Goal: Navigation & Orientation: Find specific page/section

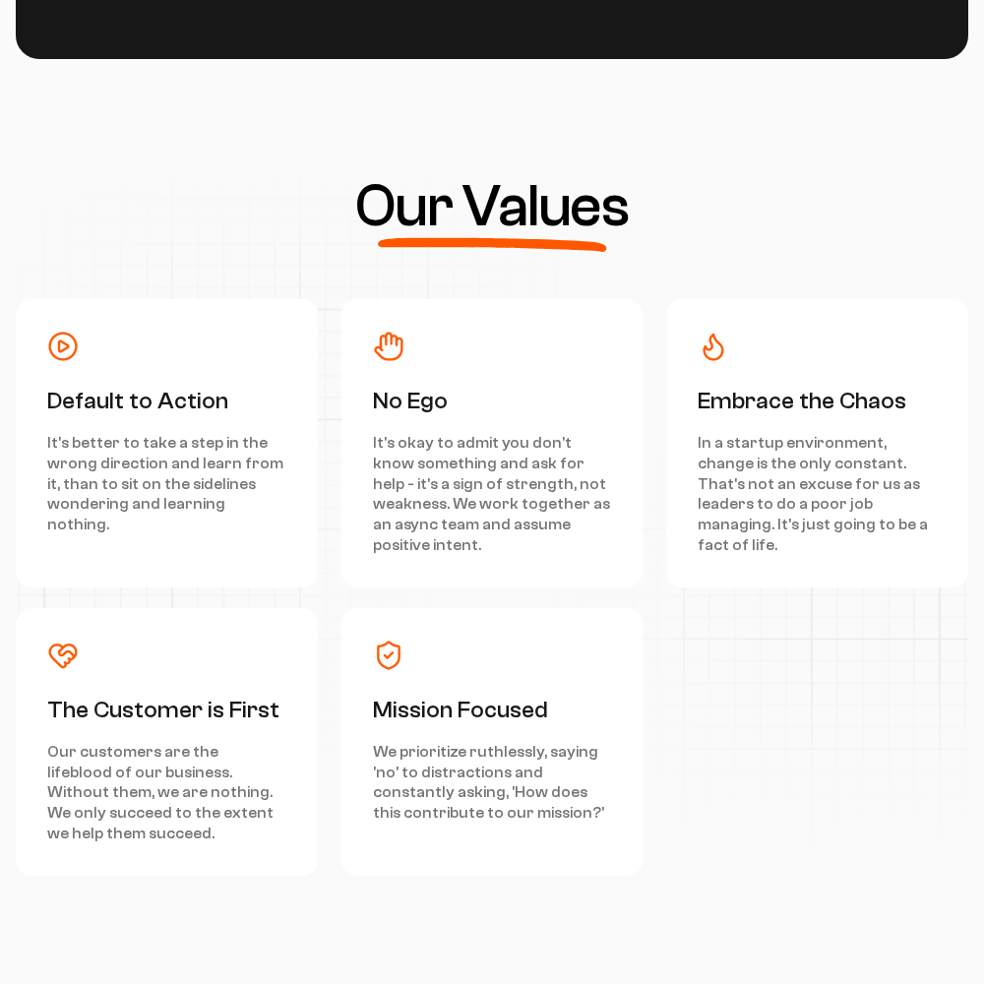
scroll to position [8852, 0]
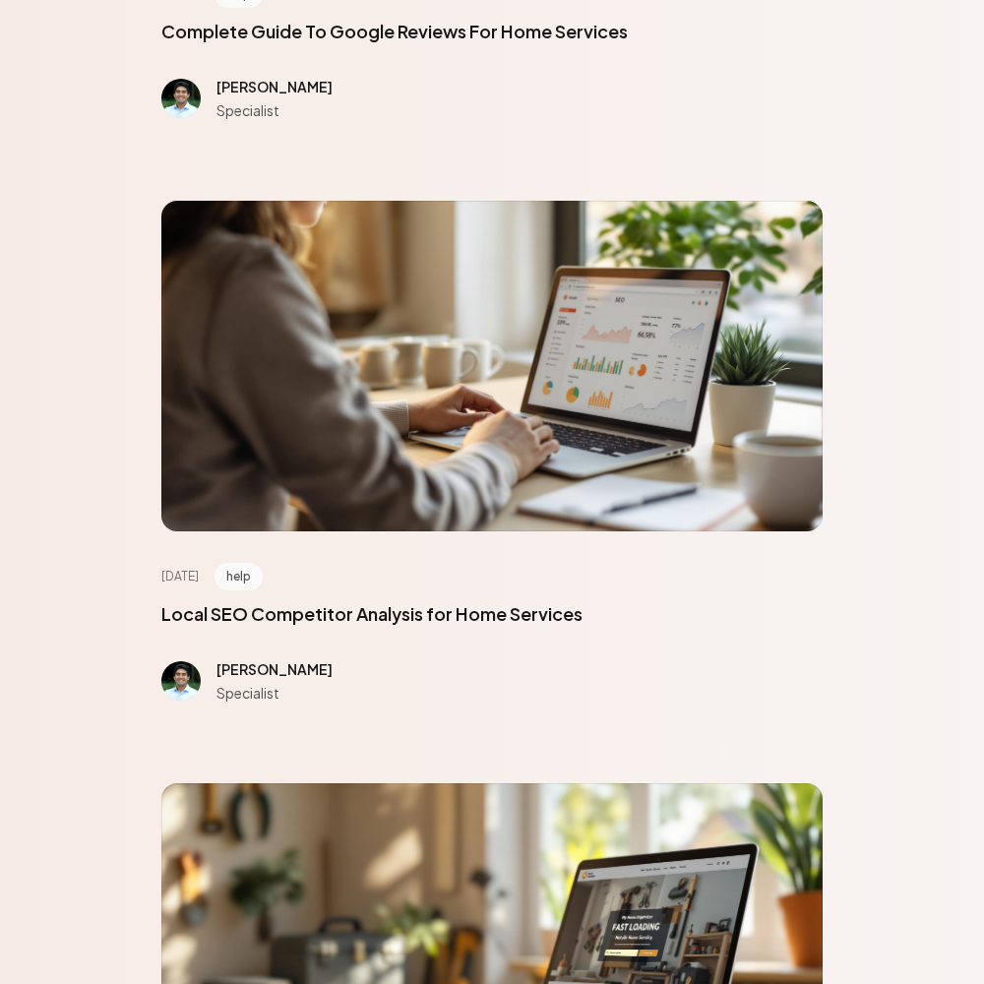
scroll to position [8852, 0]
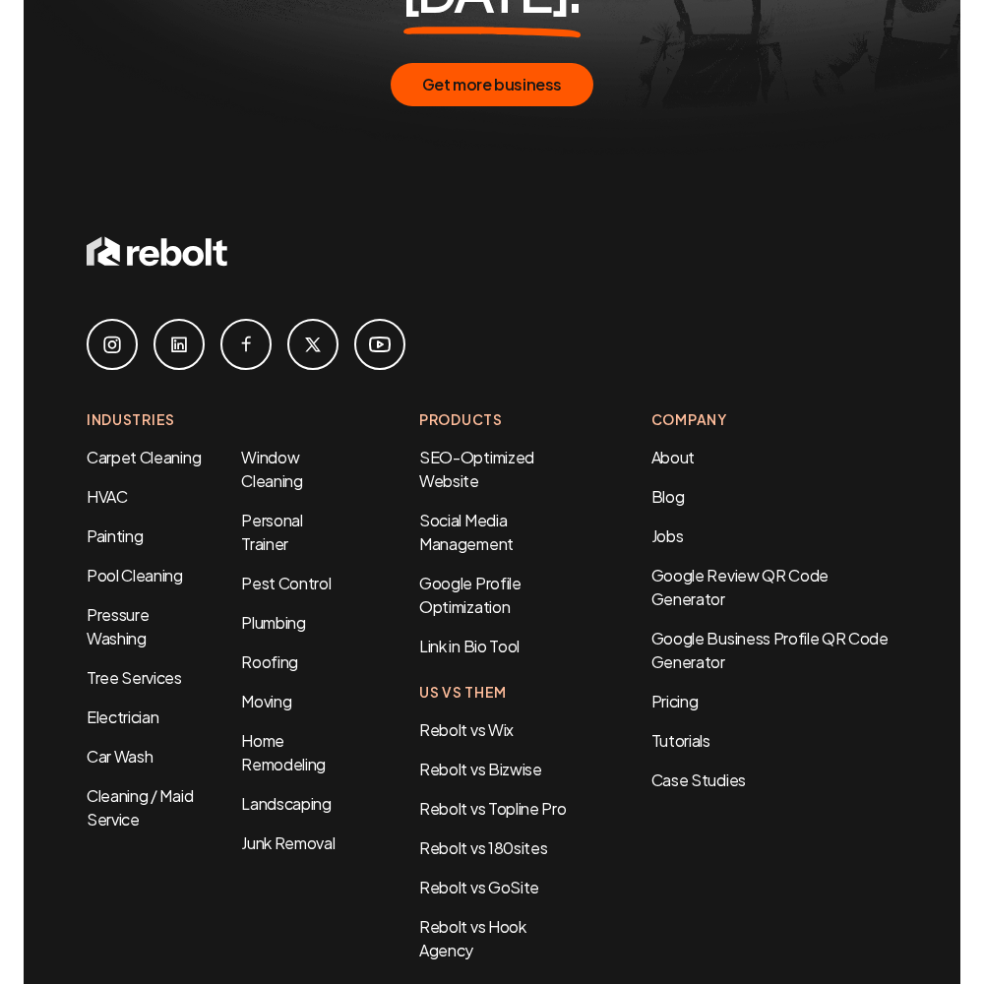
scroll to position [1155, 0]
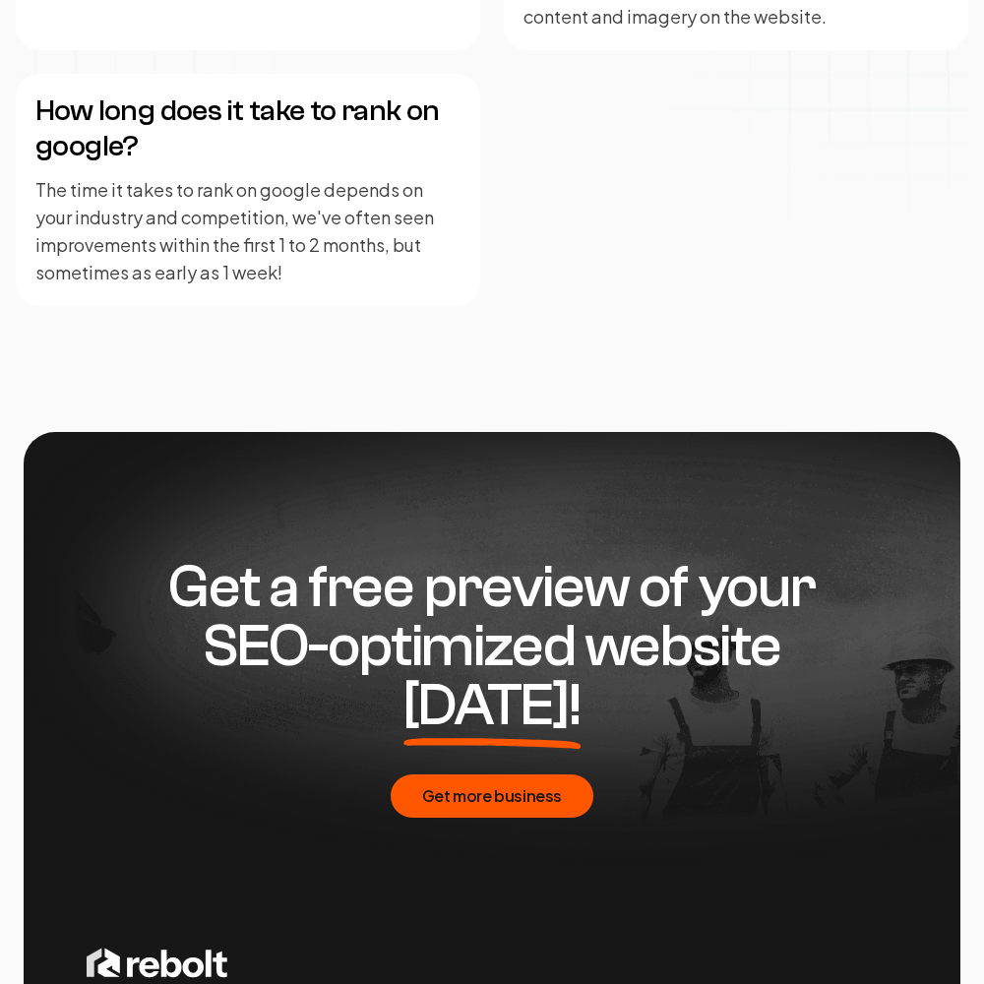
scroll to position [4789, 0]
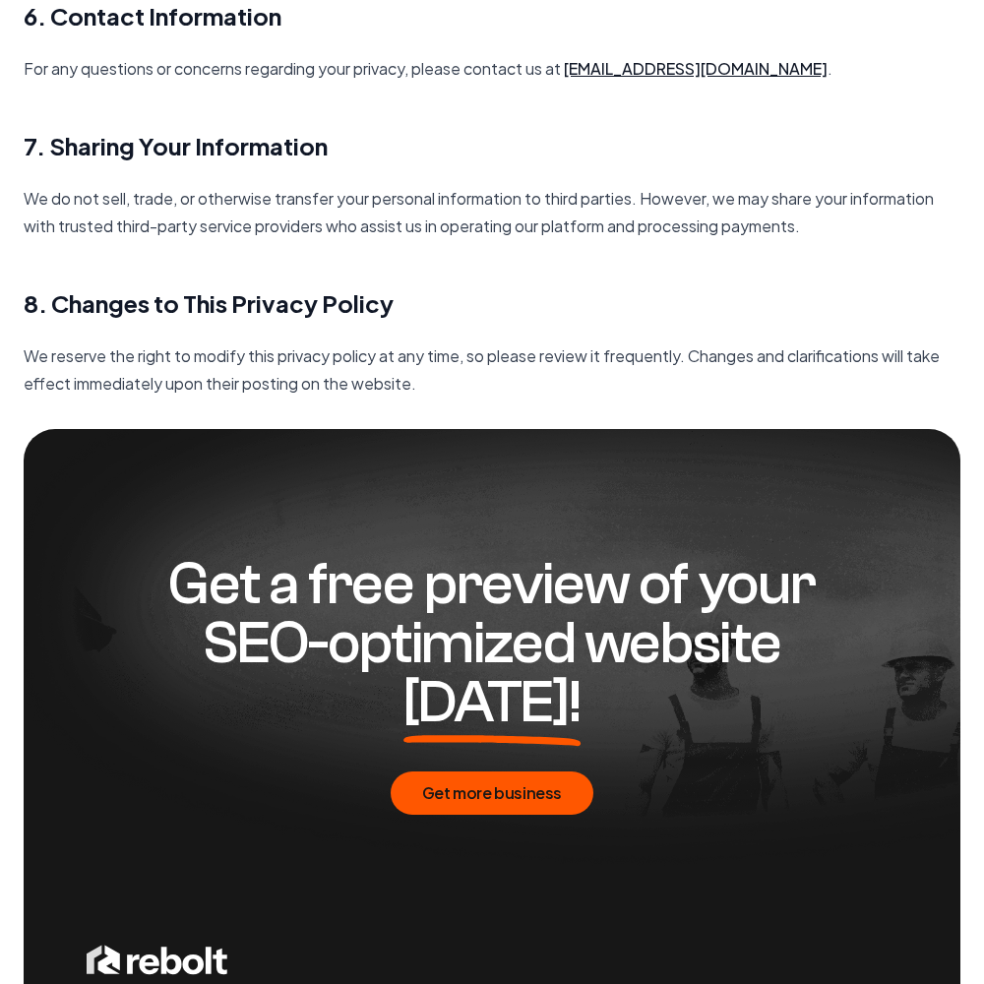
scroll to position [2846, 0]
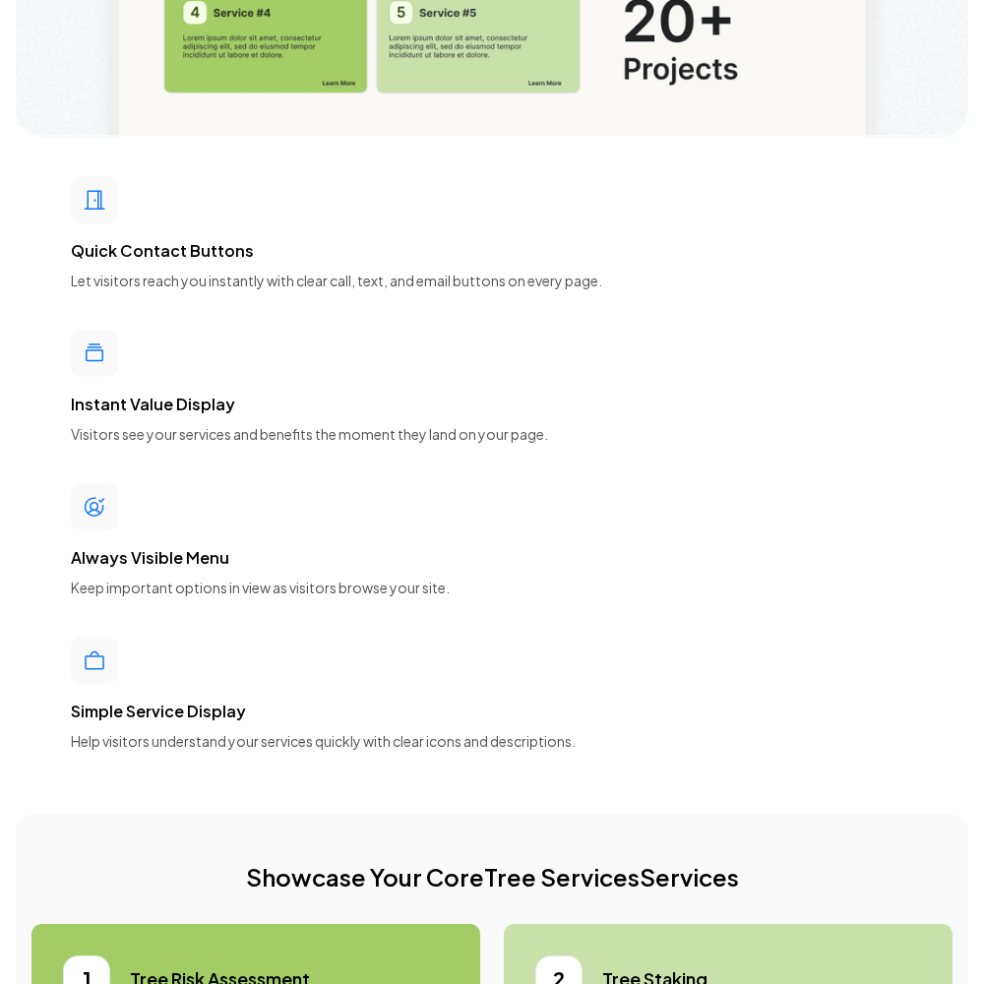
scroll to position [8852, 0]
